Goal: Information Seeking & Learning: Learn about a topic

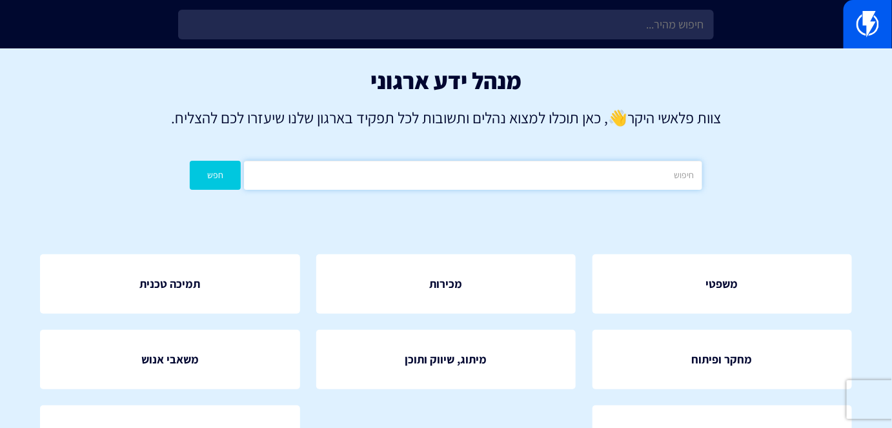
click at [511, 179] on input "text" at bounding box center [473, 175] width 458 height 29
type input "חיוב"
click at [190, 161] on button "חפש" at bounding box center [215, 175] width 51 height 29
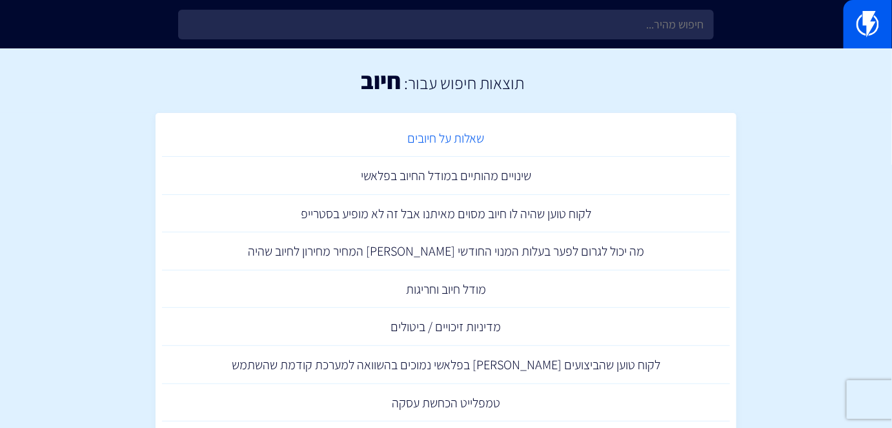
click at [466, 138] on link "שאלות על חיובים" at bounding box center [446, 138] width 568 height 38
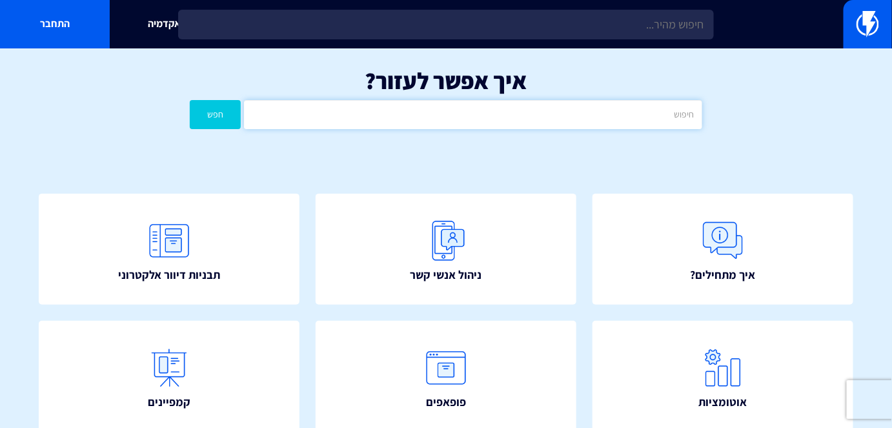
click at [576, 107] on input "text" at bounding box center [473, 114] width 458 height 29
type input "מ"
type input "חיוב"
click at [241, 109] on form "חיוב חפש" at bounding box center [446, 114] width 512 height 29
click at [225, 116] on button "חפש" at bounding box center [215, 114] width 51 height 29
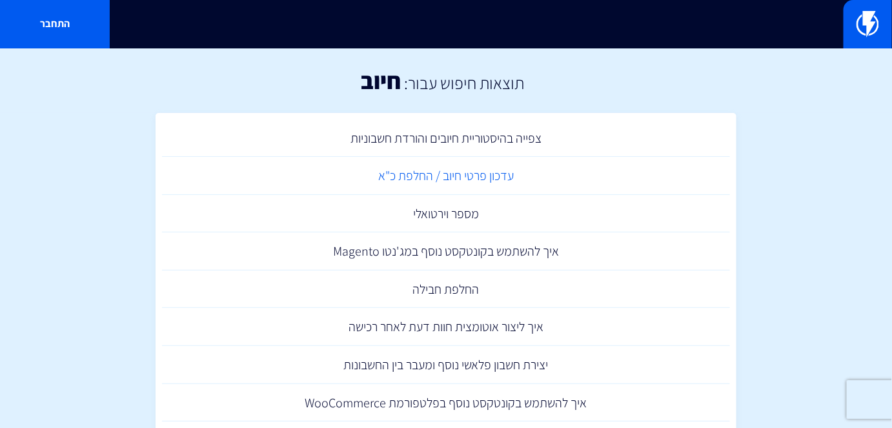
click at [483, 176] on link "עדכון פרטי חיוב / החלפת כ"א" at bounding box center [446, 176] width 568 height 38
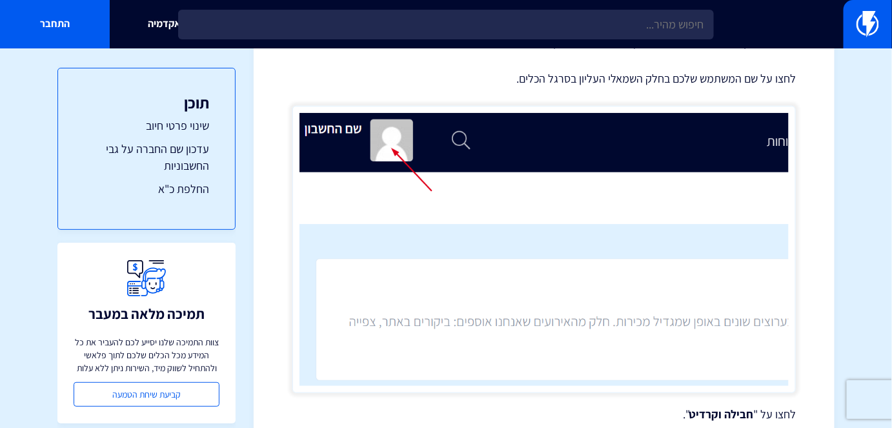
scroll to position [139, 0]
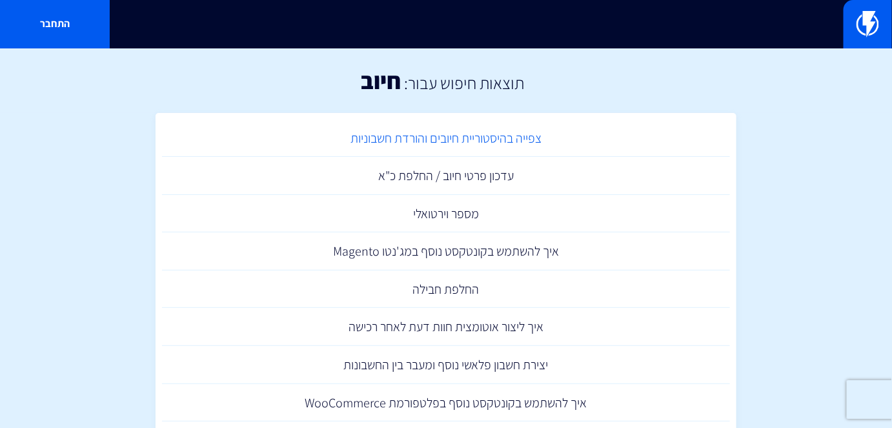
click at [487, 132] on link "צפייה בהיסטוריית חיובים והורדת חשבוניות" at bounding box center [446, 138] width 568 height 38
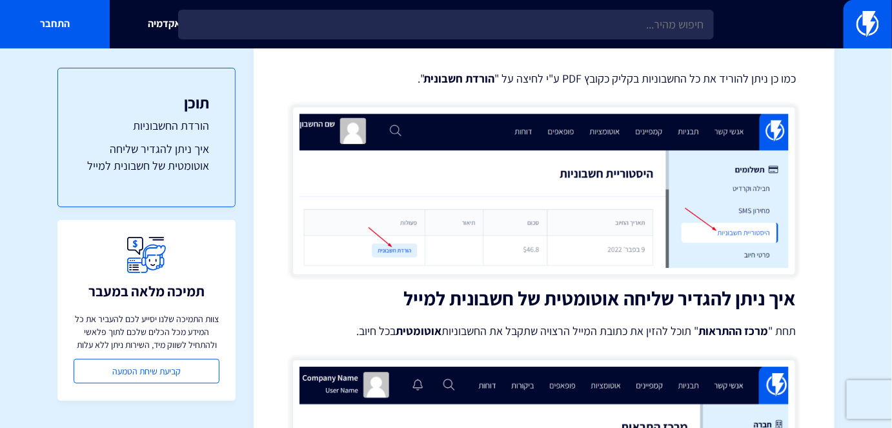
scroll to position [1126, 0]
